Goal: Information Seeking & Learning: Check status

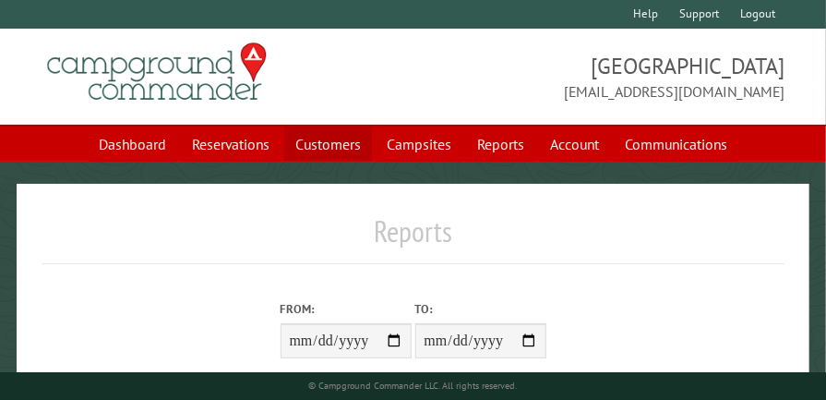
click at [340, 146] on link "Customers" at bounding box center [328, 143] width 88 height 35
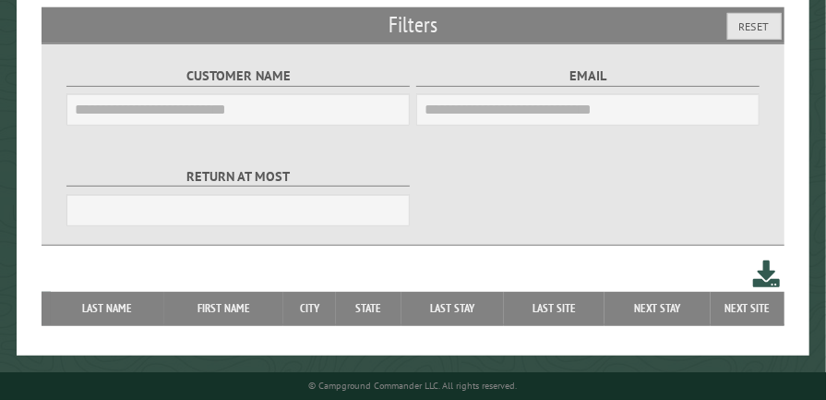
scroll to position [260, 0]
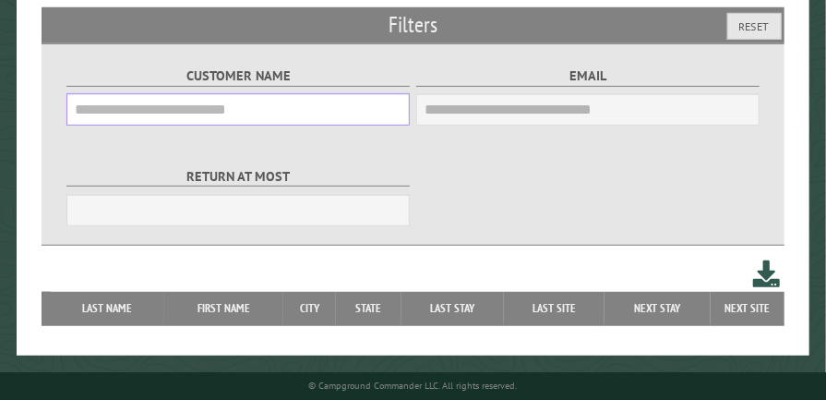
click at [344, 106] on input "Customer Name" at bounding box center [237, 109] width 343 height 32
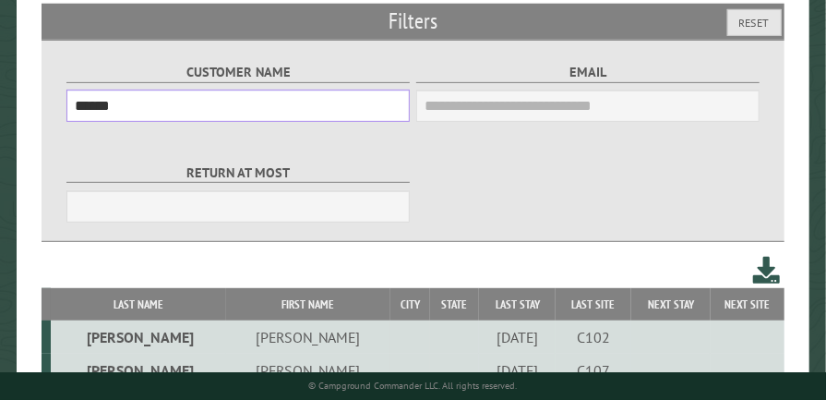
scroll to position [598, 0]
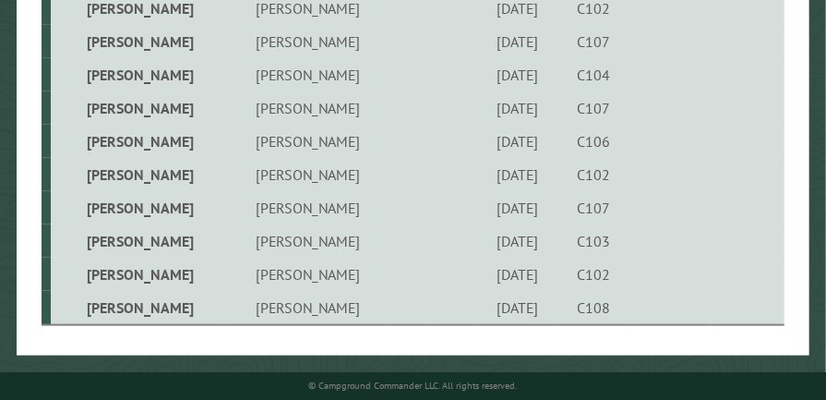
type input "*****"
click at [482, 270] on div "9/4/2025" at bounding box center [517, 274] width 71 height 18
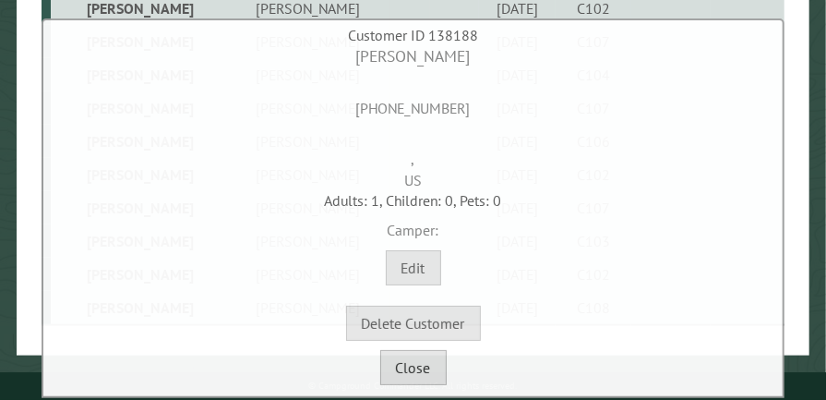
click at [428, 376] on button "Close" at bounding box center [413, 367] width 66 height 35
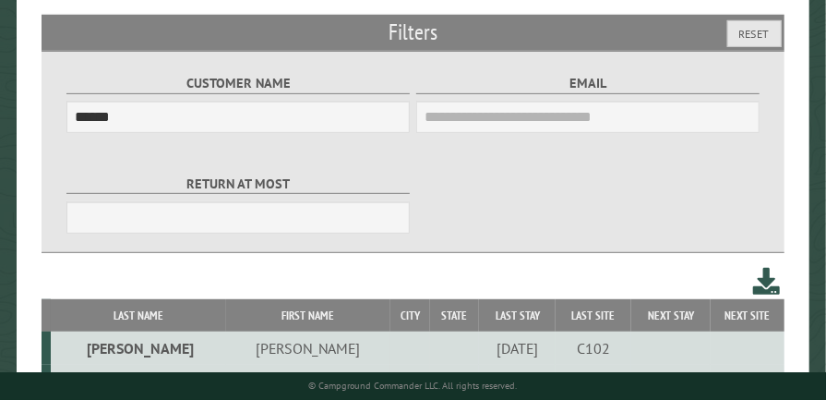
scroll to position [0, 0]
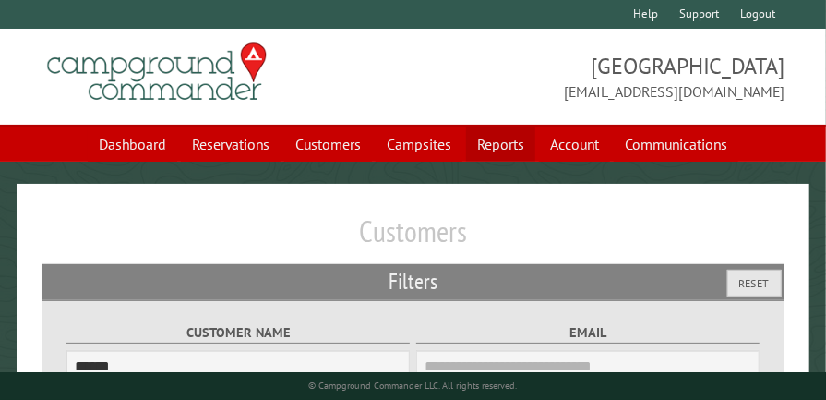
click at [484, 148] on link "Reports" at bounding box center [500, 143] width 69 height 35
